Goal: Register for event/course

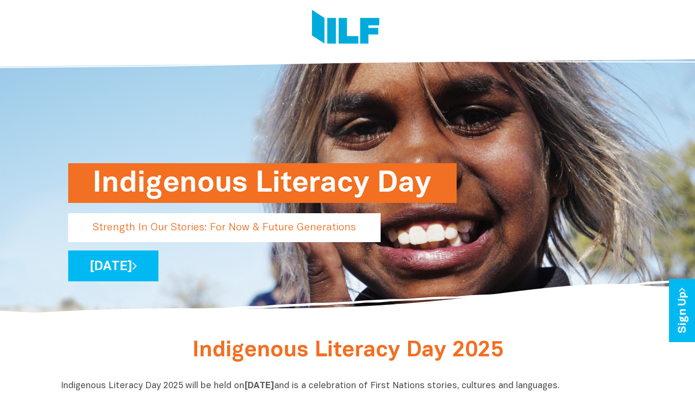
click at [158, 266] on link "[DATE]" at bounding box center [113, 266] width 90 height 31
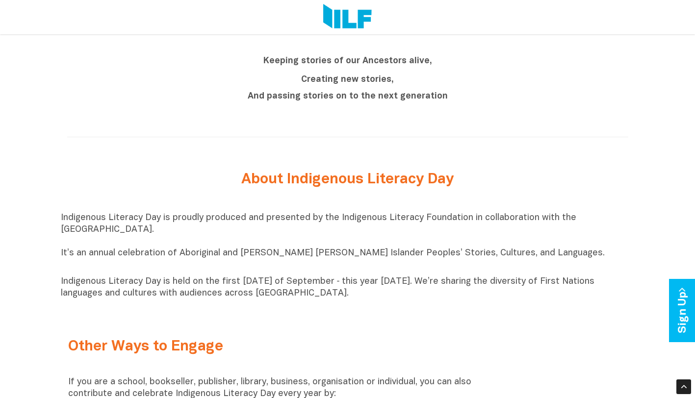
scroll to position [883, 0]
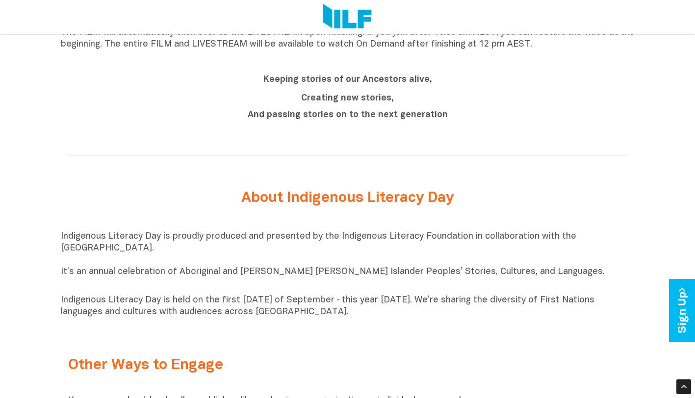
click at [333, 115] on b "And passing stories on to the next generation" at bounding box center [348, 115] width 200 height 8
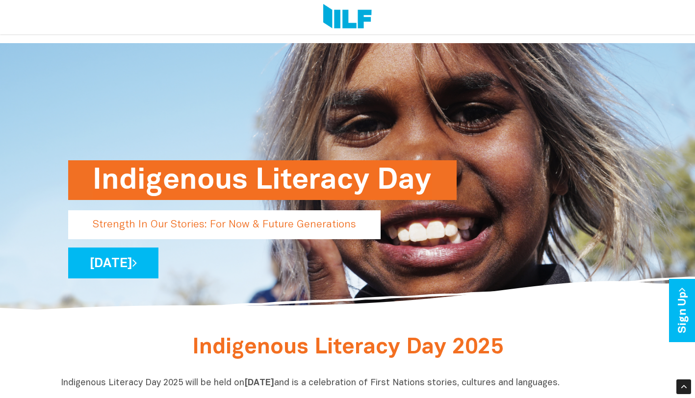
scroll to position [0, 0]
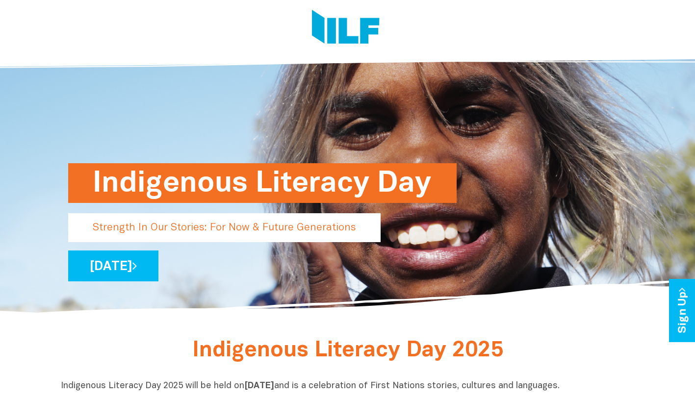
click at [210, 230] on p "Strength In Our Stories: For Now & Future Generations" at bounding box center [224, 227] width 313 height 29
click at [223, 180] on h1 "Indigenous Literacy Day" at bounding box center [263, 183] width 340 height 40
click at [137, 266] on icon at bounding box center [134, 266] width 4 height 13
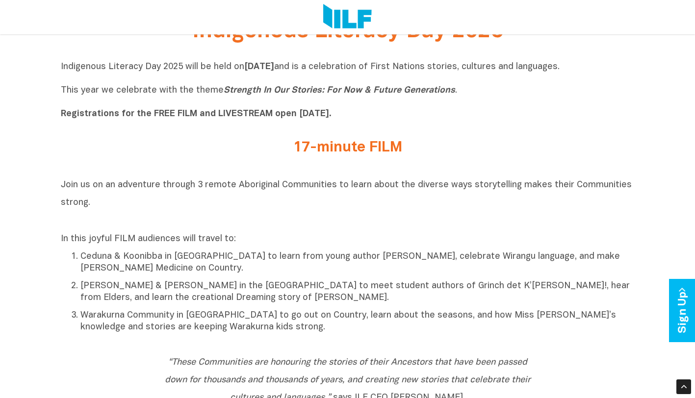
scroll to position [343, 0]
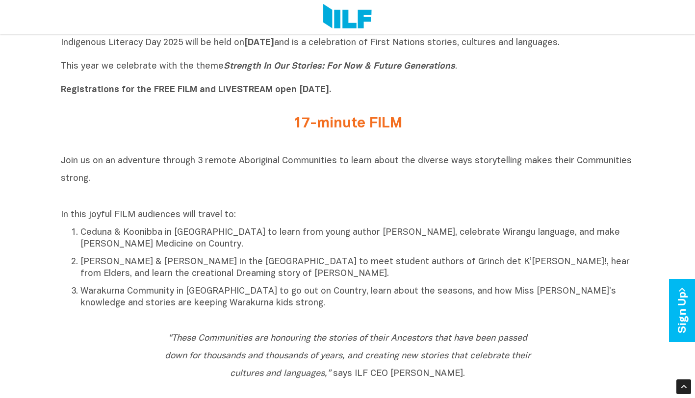
click at [346, 129] on h2 "17-minute FILM" at bounding box center [348, 124] width 368 height 16
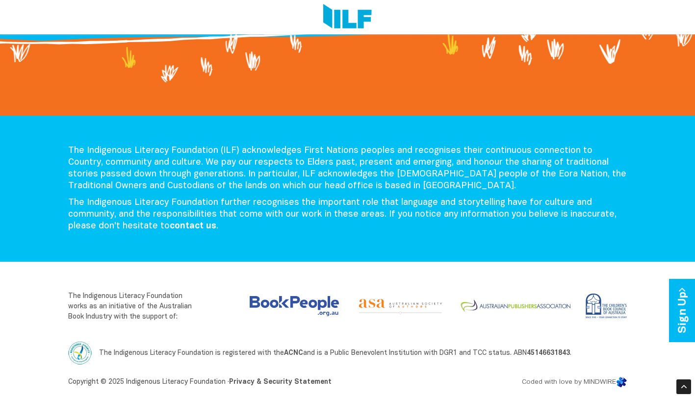
scroll to position [2027, 0]
click at [681, 309] on link "Sign Up" at bounding box center [683, 310] width 28 height 63
click at [689, 312] on link "Sign Up" at bounding box center [683, 310] width 28 height 63
